Goal: Transaction & Acquisition: Purchase product/service

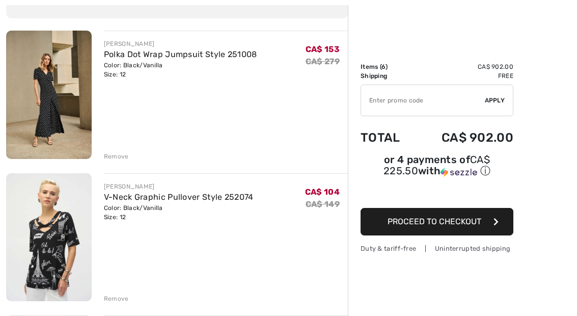
scroll to position [102, 0]
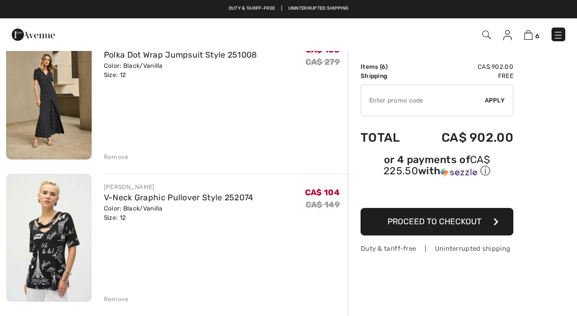
click at [119, 299] on div "Remove" at bounding box center [116, 298] width 25 height 9
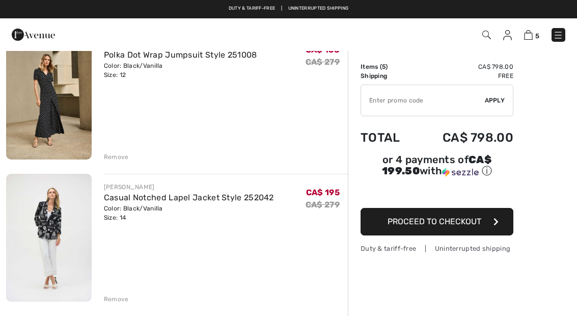
click at [116, 158] on div "Remove" at bounding box center [116, 156] width 25 height 9
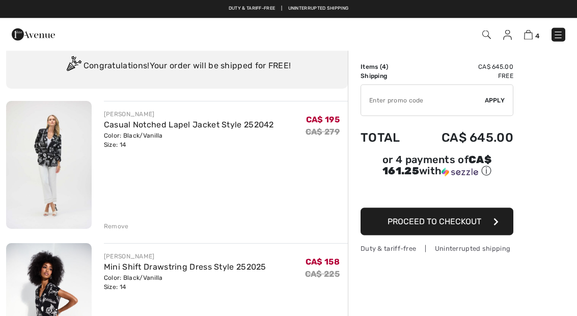
scroll to position [0, 0]
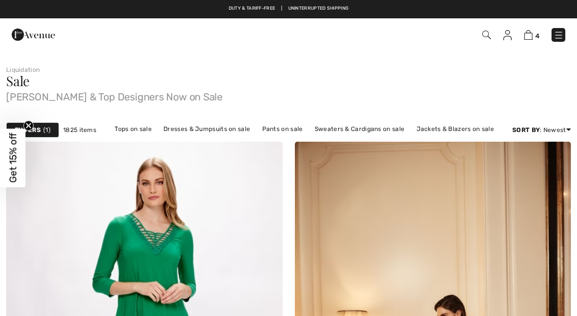
checkbox input "true"
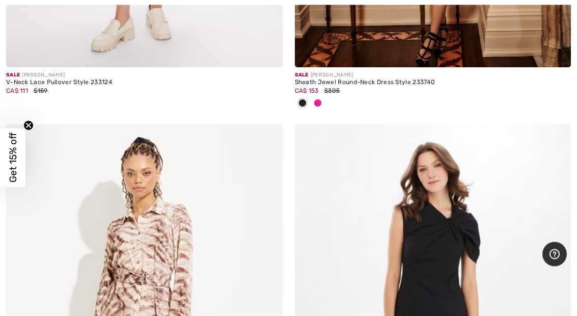
scroll to position [489, 0]
click at [18, 170] on span "Get 15% off" at bounding box center [13, 158] width 12 height 50
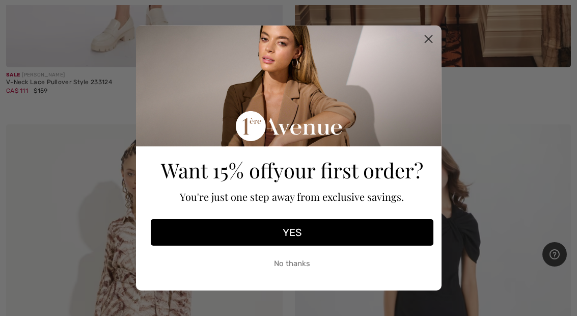
click at [378, 245] on button "YES" at bounding box center [292, 232] width 282 height 26
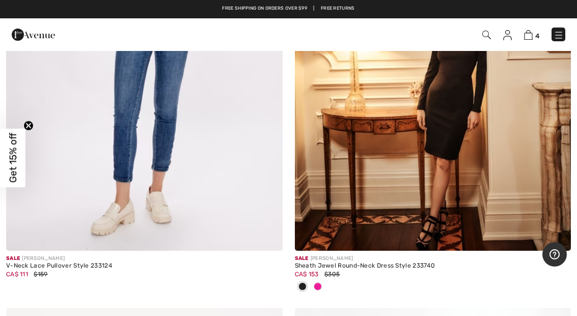
scroll to position [293, 0]
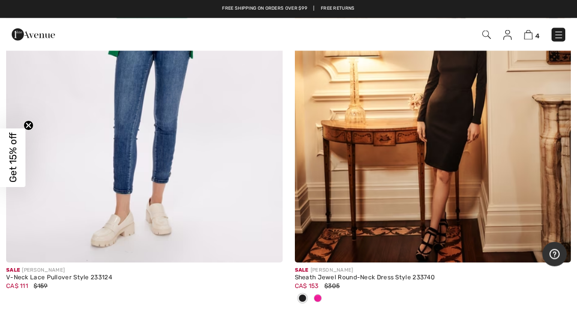
click at [562, 32] on img at bounding box center [558, 35] width 10 height 10
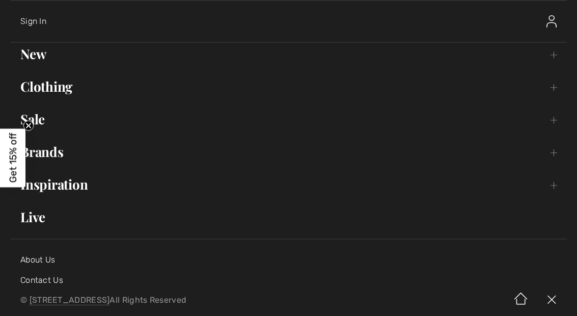
scroll to position [49, 0]
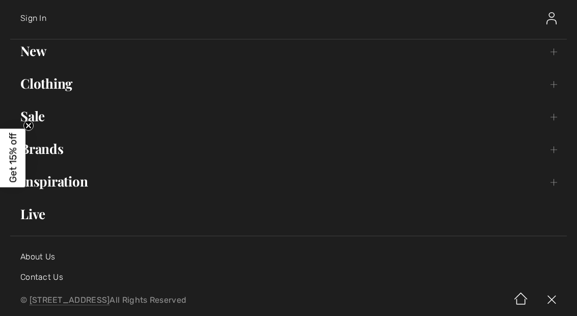
click at [29, 54] on link "New Toggle submenu" at bounding box center [288, 51] width 556 height 22
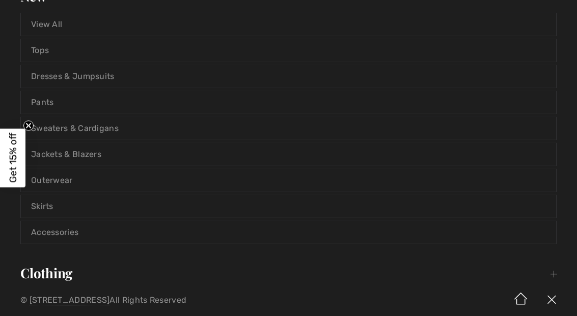
scroll to position [107, 0]
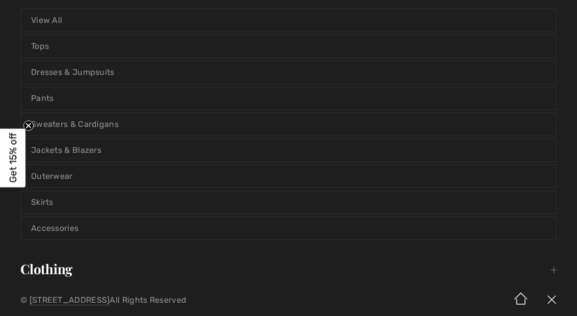
click at [294, 151] on link "Jackets & Blazers" at bounding box center [288, 150] width 535 height 22
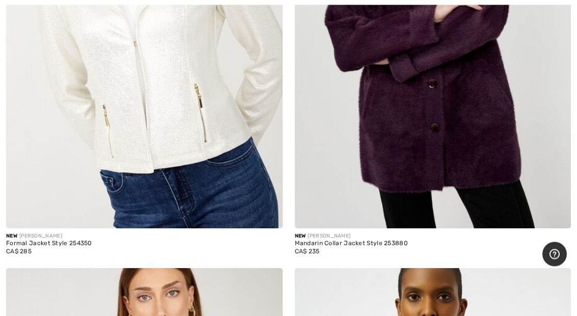
scroll to position [6008, 0]
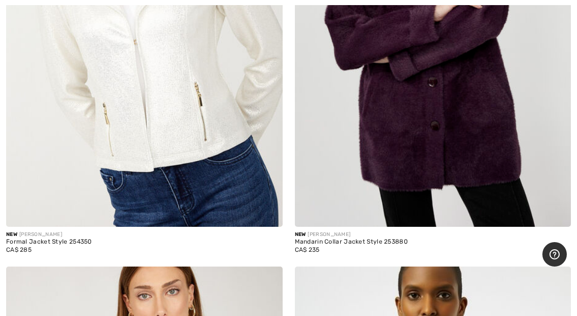
click at [381, 231] on div "New FRANK LYMAN" at bounding box center [433, 235] width 276 height 8
click at [357, 220] on img at bounding box center [433, 19] width 276 height 414
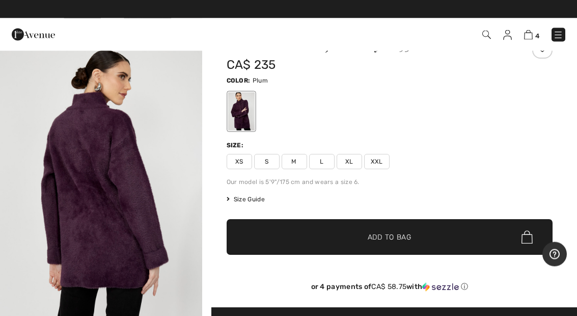
scroll to position [42, 0]
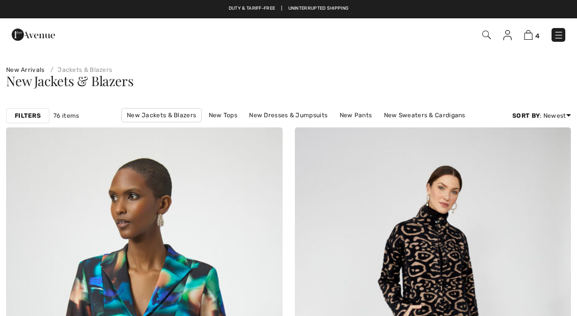
scroll to position [6048, 0]
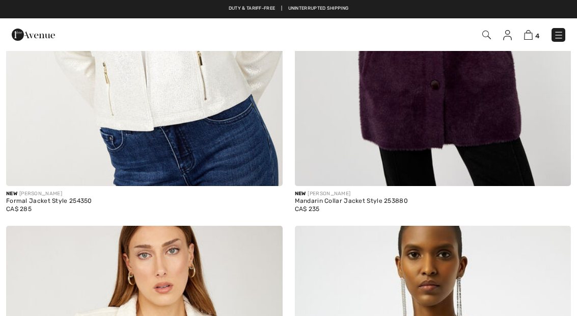
checkbox input "true"
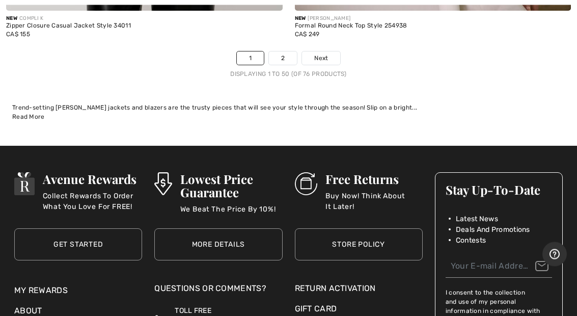
scroll to position [11941, 0]
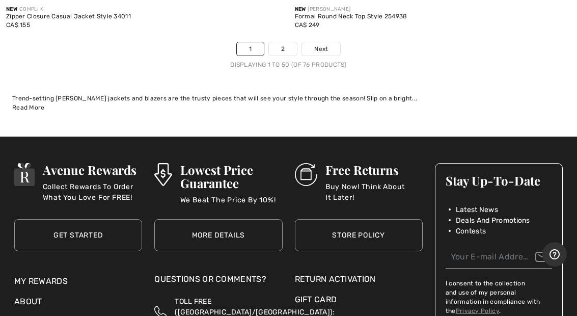
click at [322, 44] on span "Next" at bounding box center [321, 48] width 14 height 9
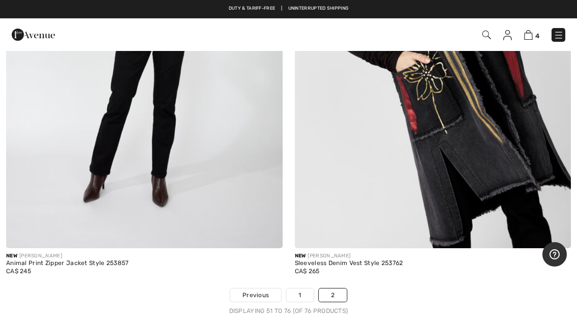
scroll to position [5955, 0]
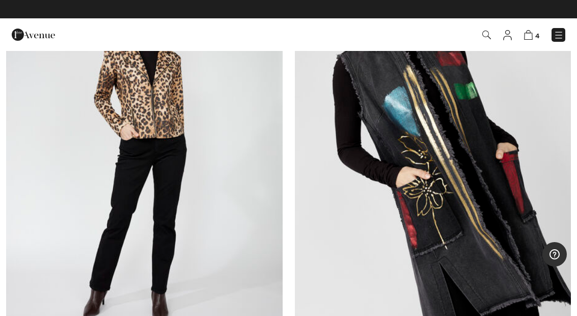
click at [559, 33] on img at bounding box center [558, 35] width 10 height 10
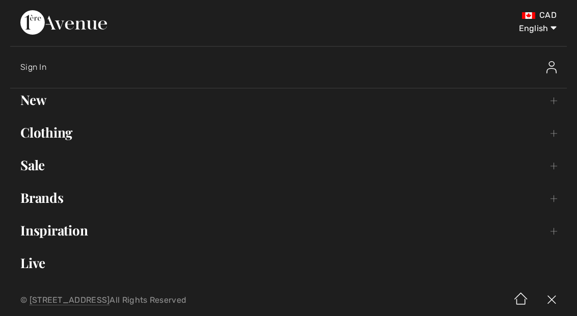
click at [47, 136] on link "Clothing Toggle submenu" at bounding box center [288, 132] width 556 height 22
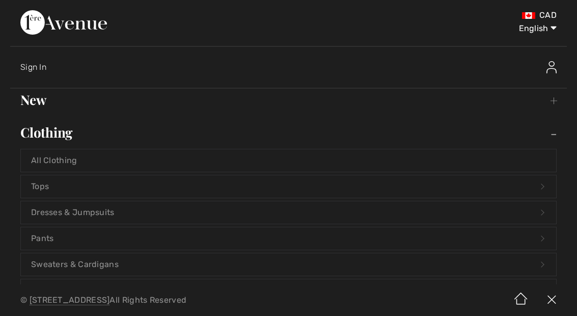
click at [31, 211] on link "Dresses & Jumpsuits Open submenu" at bounding box center [288, 212] width 535 height 22
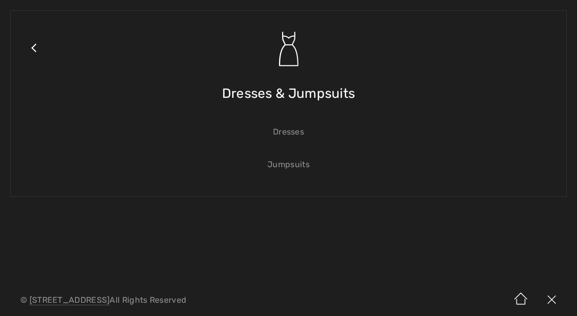
click at [557, 303] on img at bounding box center [551, 300] width 31 height 32
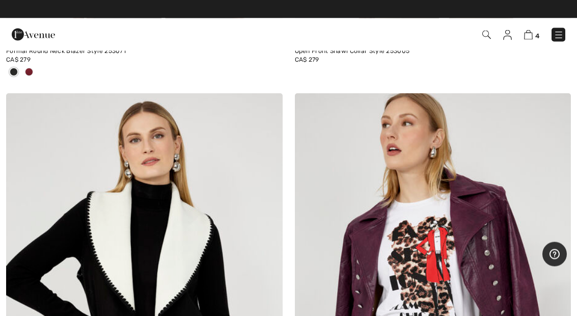
scroll to position [5239, 0]
